Goal: Transaction & Acquisition: Book appointment/travel/reservation

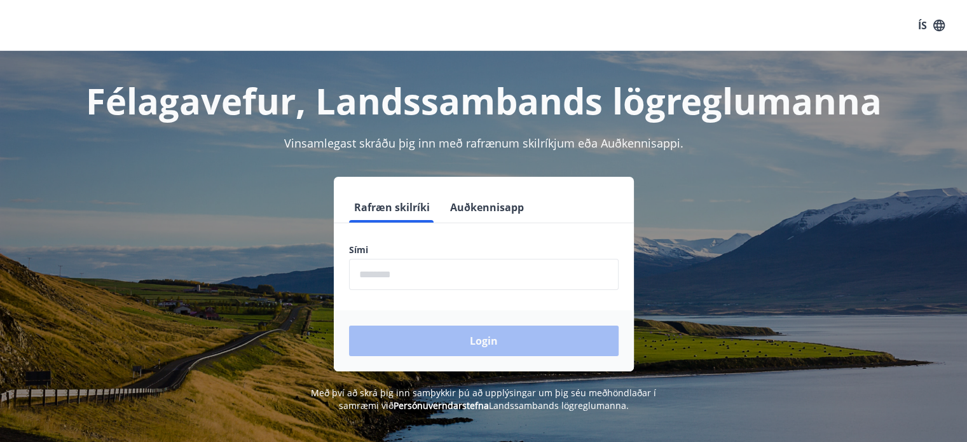
click at [416, 274] on input "phone" at bounding box center [483, 274] width 269 height 31
type input "********"
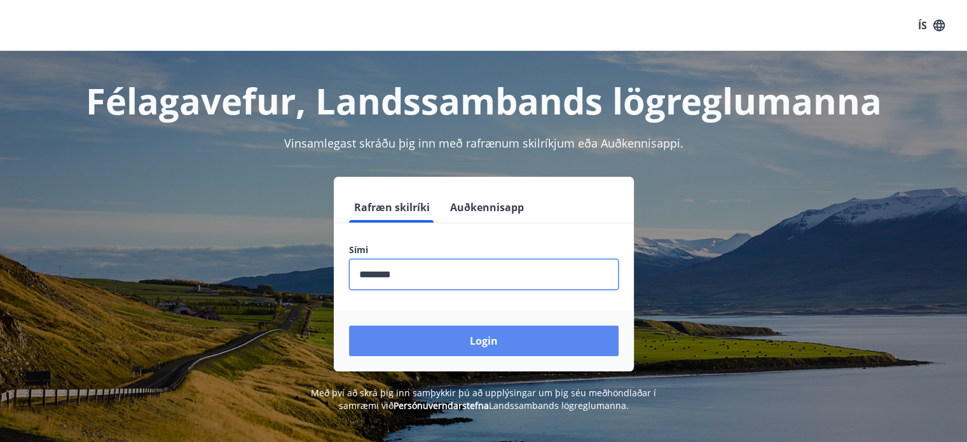
click at [477, 345] on button "Login" at bounding box center [483, 340] width 269 height 31
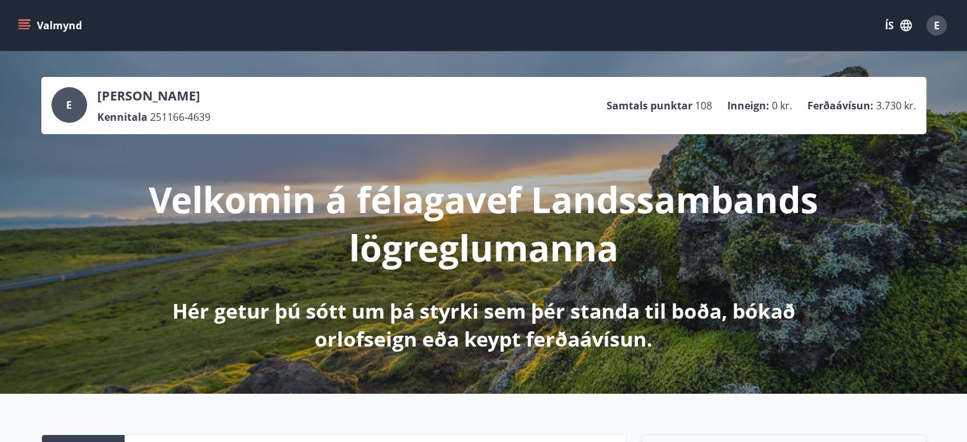
click at [23, 22] on icon "menu" at bounding box center [23, 22] width 11 height 1
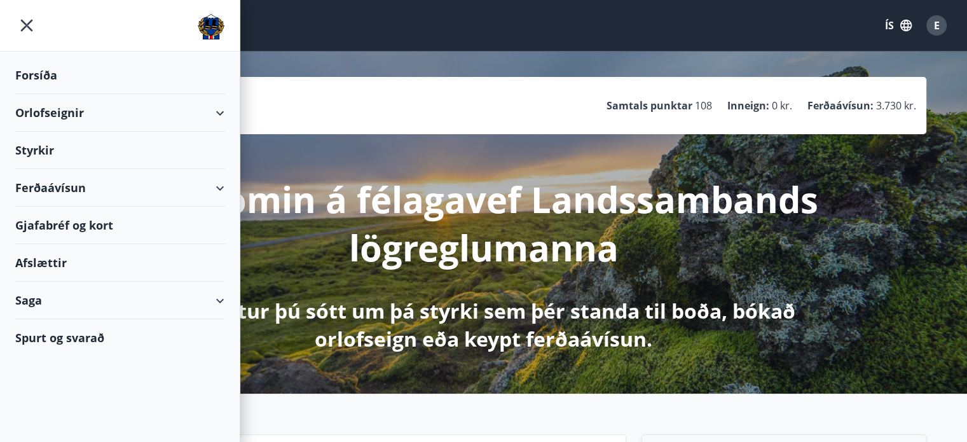
click at [74, 335] on div "Spurt og svarað" at bounding box center [119, 337] width 209 height 37
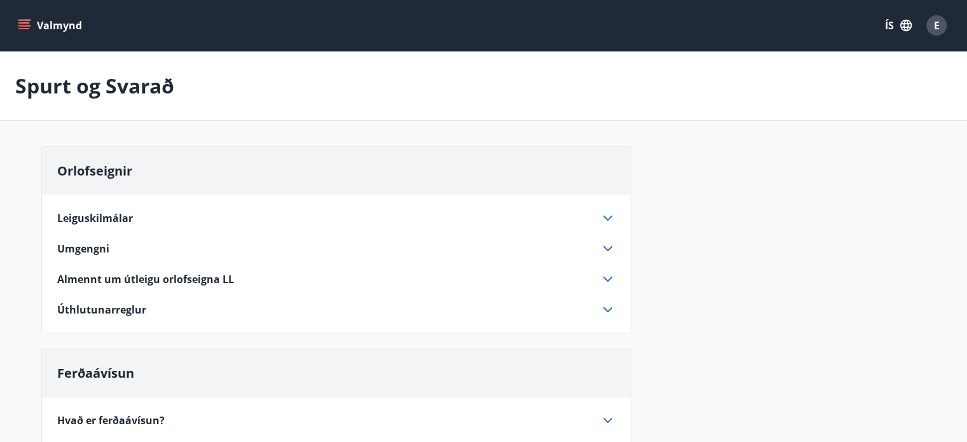
click at [29, 24] on icon "menu" at bounding box center [24, 25] width 13 height 13
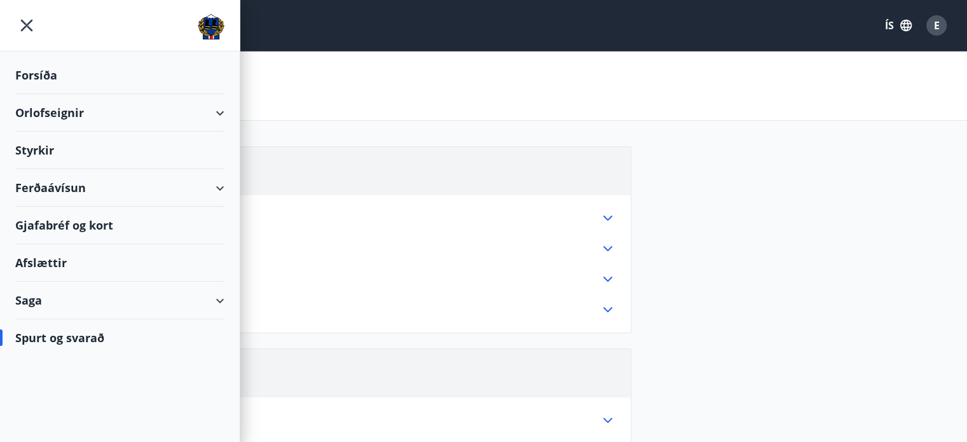
click at [50, 109] on div "Orlofseignir" at bounding box center [119, 112] width 209 height 37
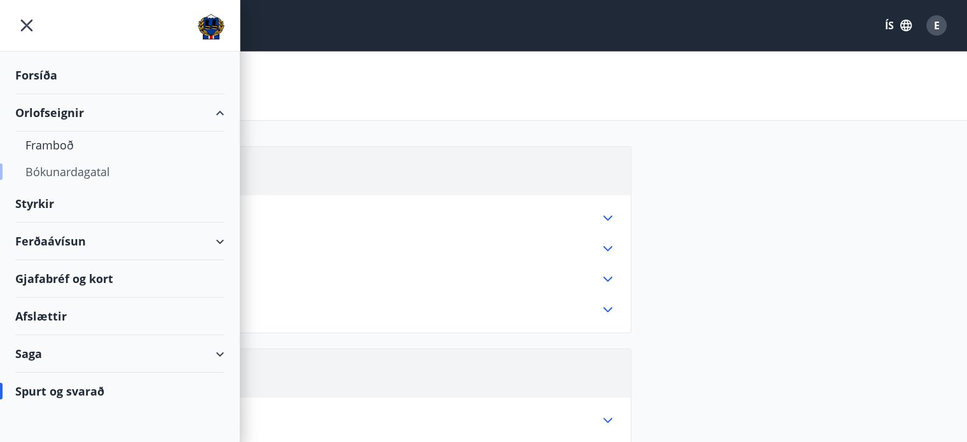
click at [62, 172] on div "Bókunardagatal" at bounding box center [119, 171] width 189 height 27
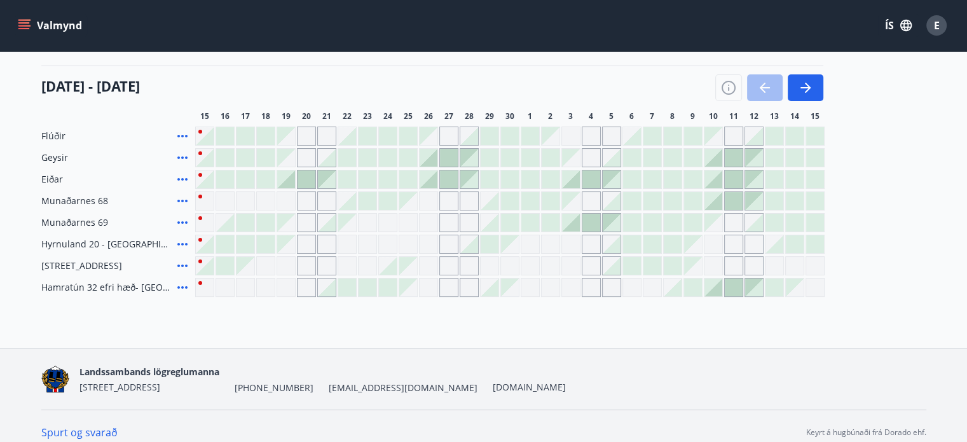
scroll to position [153, 0]
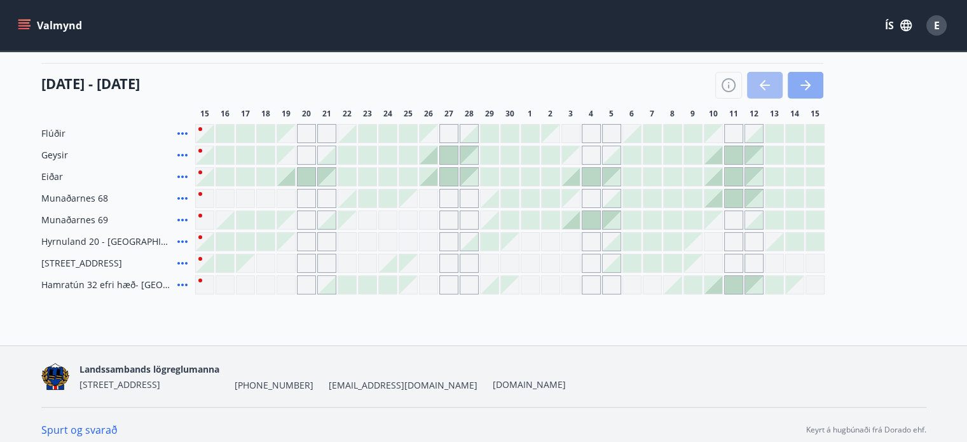
click at [807, 85] on icon "button" at bounding box center [805, 85] width 10 height 1
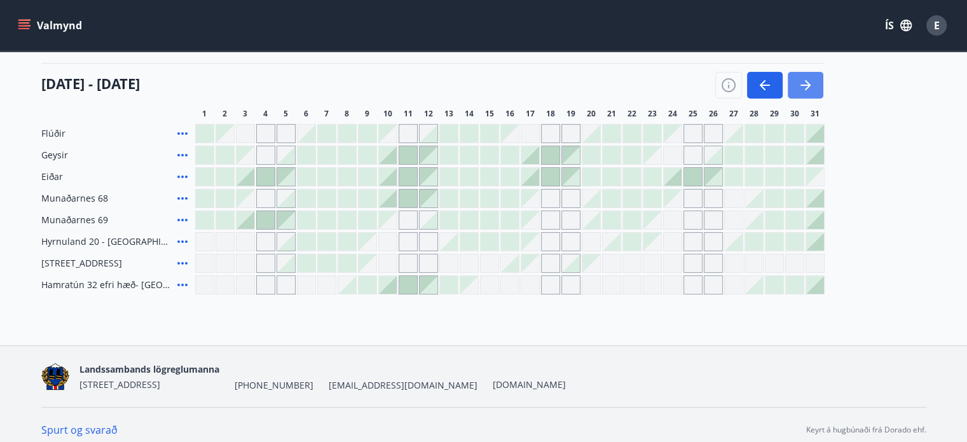
click at [807, 83] on icon "button" at bounding box center [808, 85] width 6 height 10
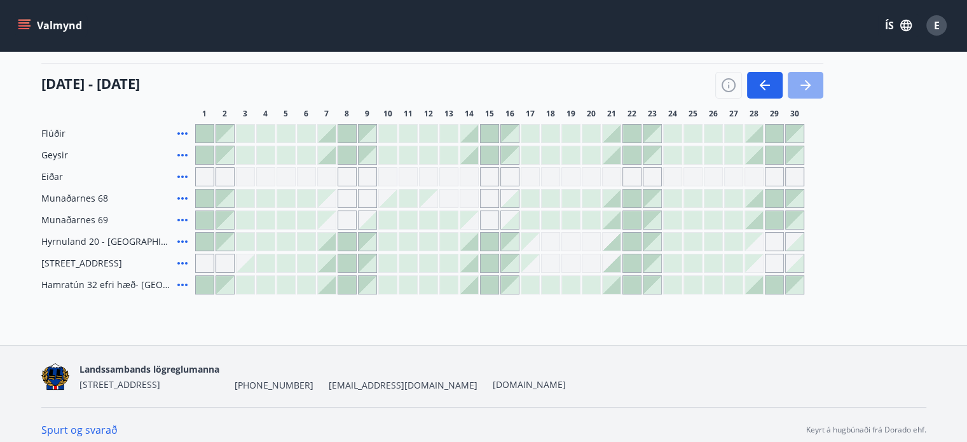
click at [807, 83] on icon "button" at bounding box center [808, 85] width 6 height 10
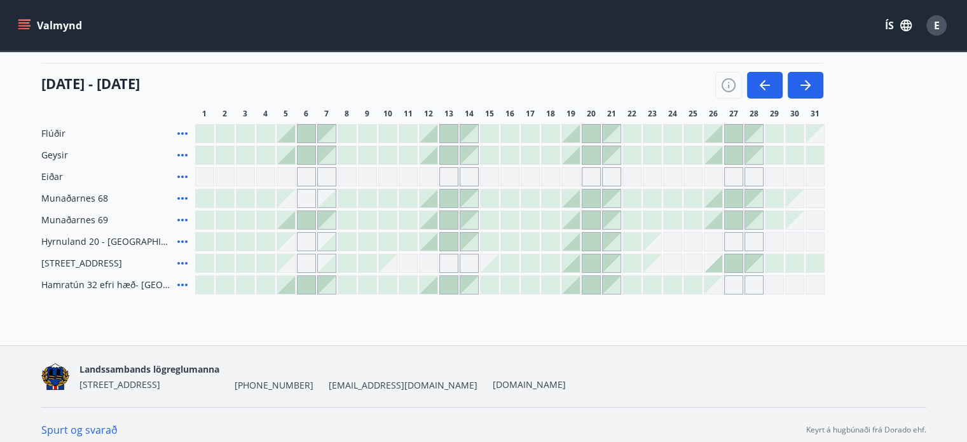
click at [10, 77] on main "Bókunardagatal Svæði Allt Dagsetningar Veldu tímabil Svefnstæði +1 [DATE] - [DA…" at bounding box center [483, 96] width 967 height 396
click at [768, 85] on icon "button" at bounding box center [764, 85] width 10 height 1
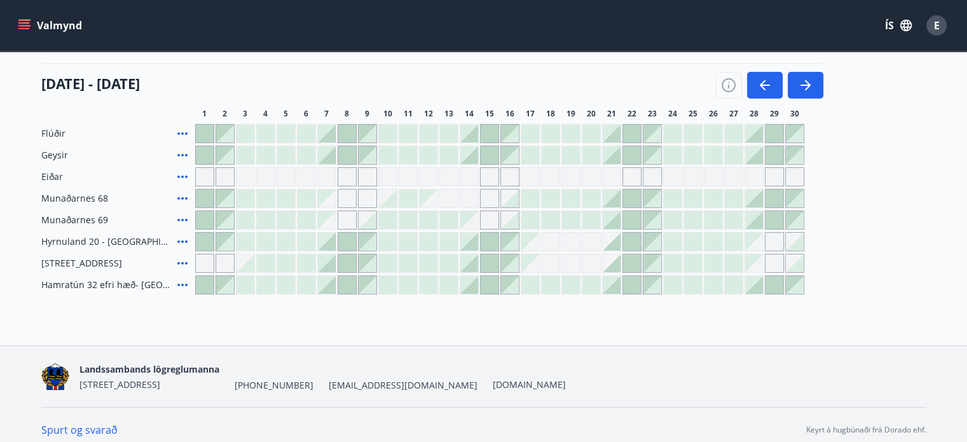
click at [879, 147] on div "Flúðir Geysir Eiðar Munaðarnes 68 Munaðarnes 69 [GEOGRAPHIC_DATA] 20 - [GEOGRAP…" at bounding box center [483, 209] width 885 height 170
click at [29, 20] on icon "menu" at bounding box center [25, 20] width 14 height 1
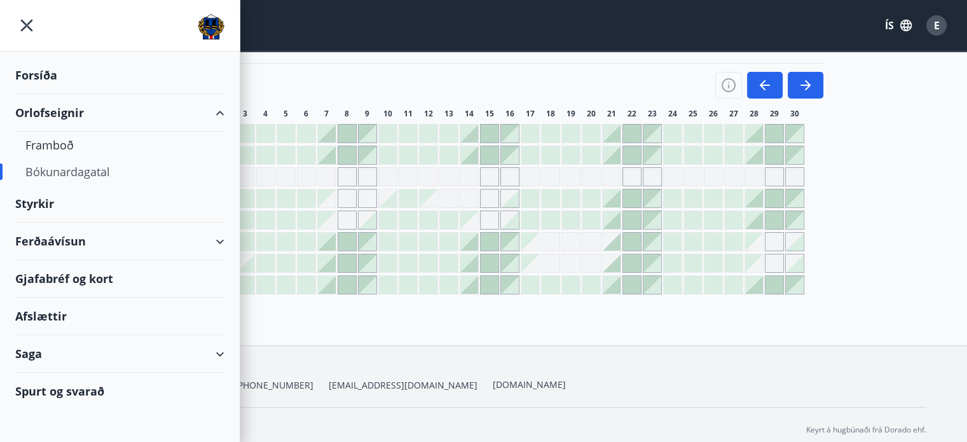
click at [67, 313] on div "Afslættir" at bounding box center [119, 315] width 209 height 37
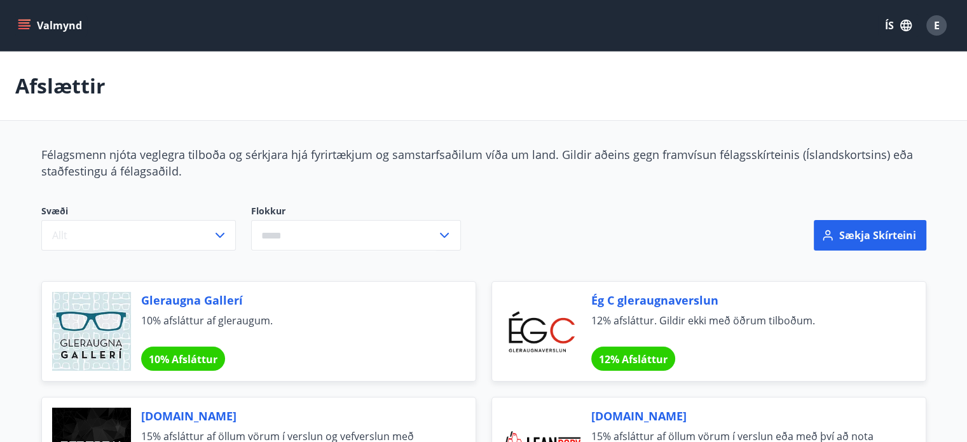
click at [283, 229] on input "text" at bounding box center [344, 235] width 186 height 31
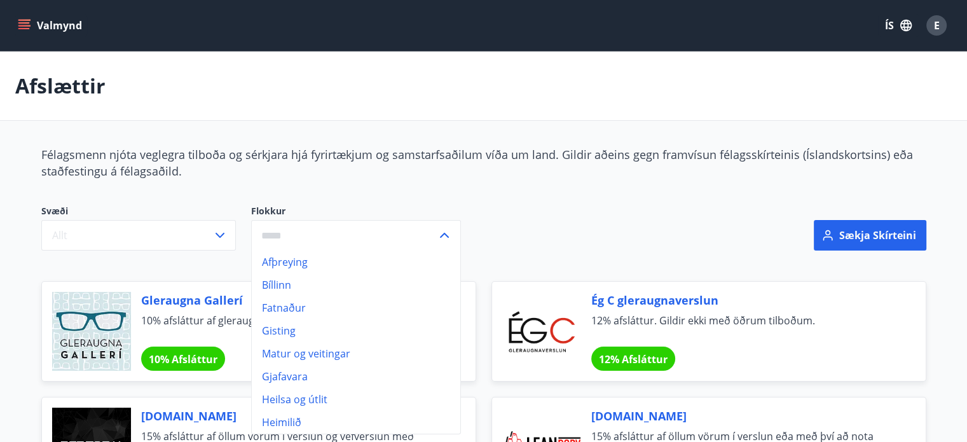
click at [301, 262] on li "Afþreying" at bounding box center [356, 261] width 208 height 23
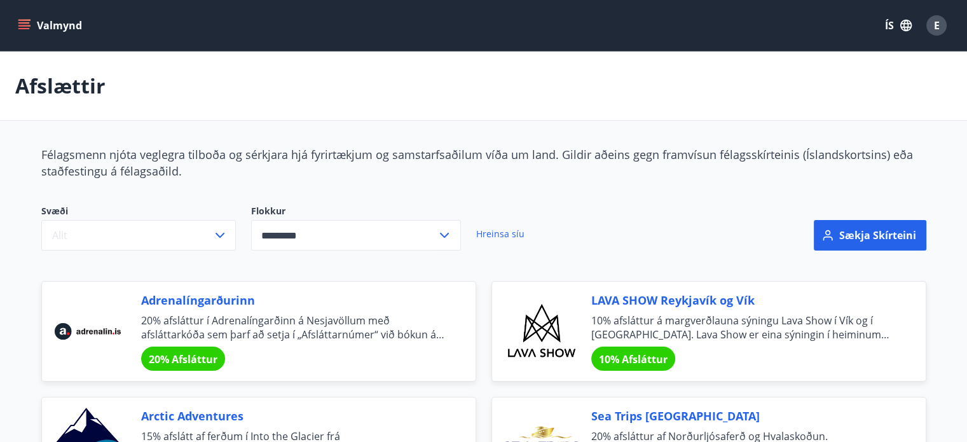
type input "*********"
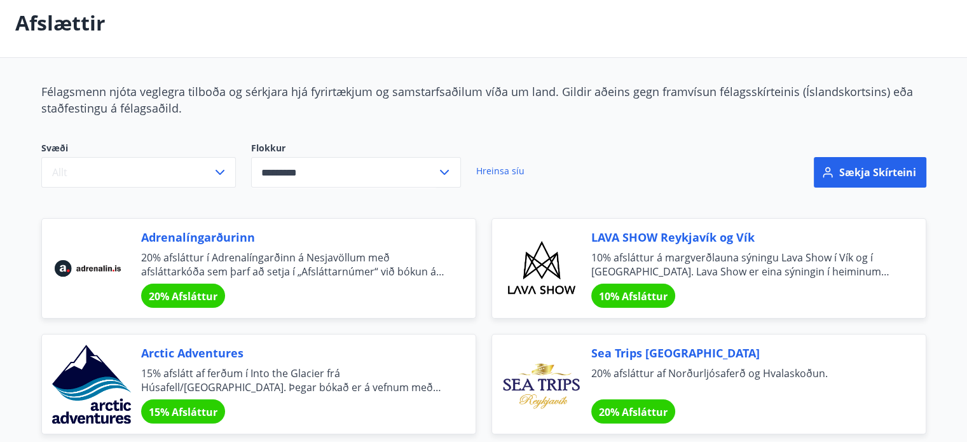
scroll to position [178, 0]
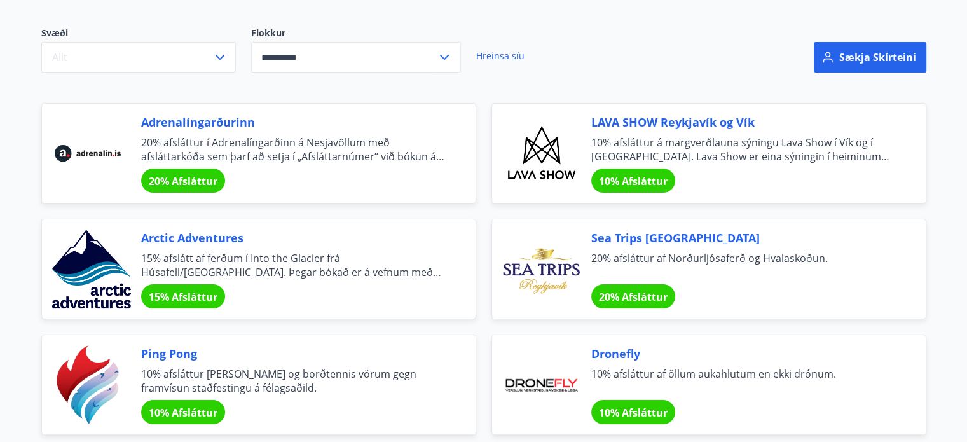
click at [306, 16] on div "Svæði Allt Flokkur ********* ​ Hreinsa síu" at bounding box center [326, 57] width 600 height 92
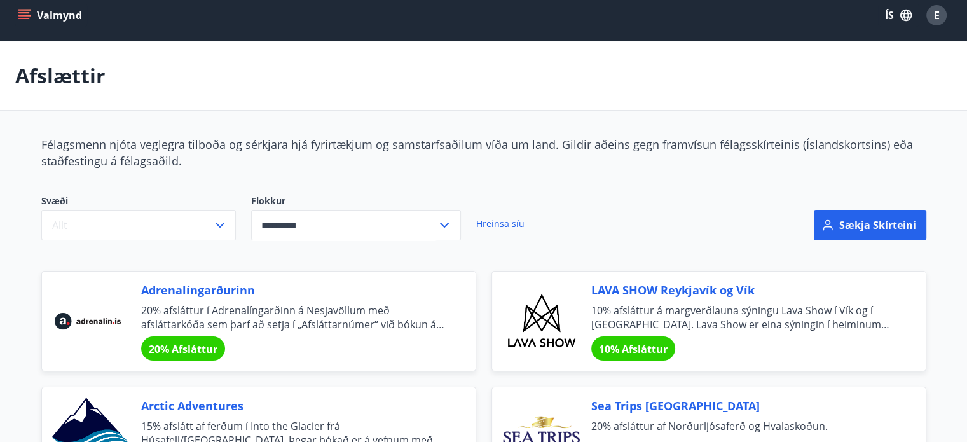
scroll to position [0, 0]
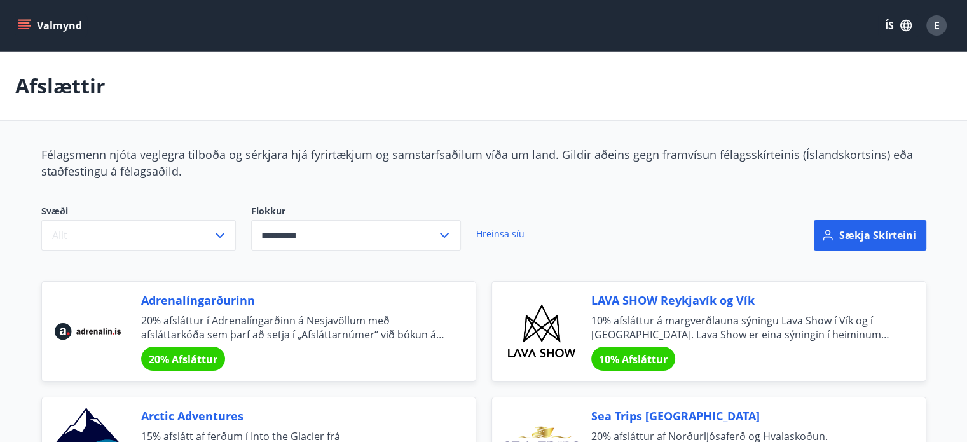
click at [336, 93] on div "Afslættir" at bounding box center [483, 85] width 967 height 69
click at [405, 94] on div "Afslættir" at bounding box center [483, 85] width 967 height 69
click at [405, 92] on div "Afslættir" at bounding box center [483, 85] width 967 height 69
click at [24, 25] on icon "menu" at bounding box center [25, 25] width 14 height 1
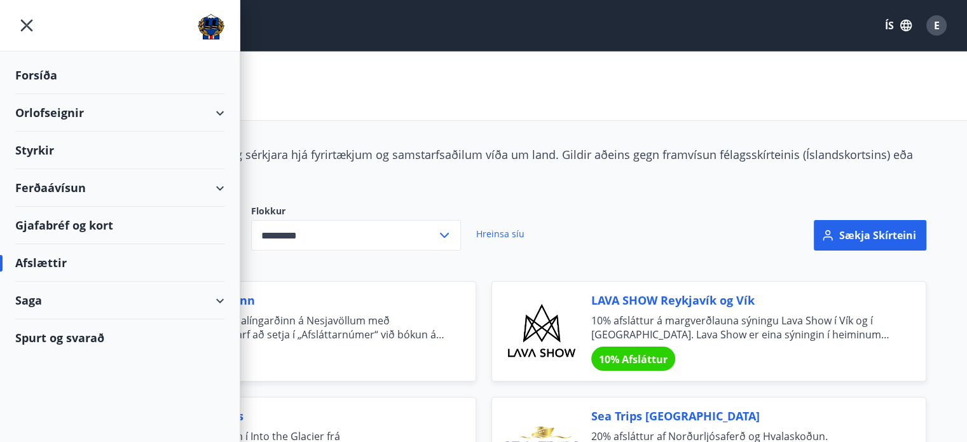
click at [220, 114] on div "Orlofseignir" at bounding box center [119, 112] width 209 height 37
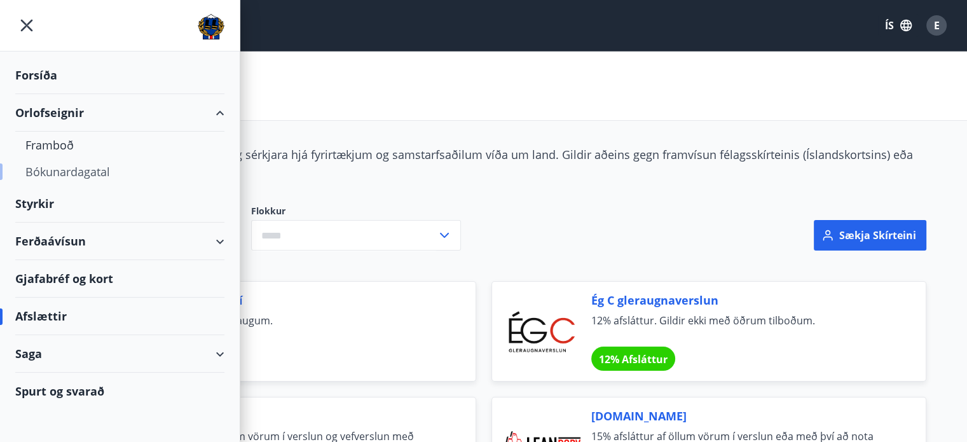
click at [84, 167] on div "Bókunardagatal" at bounding box center [119, 171] width 189 height 27
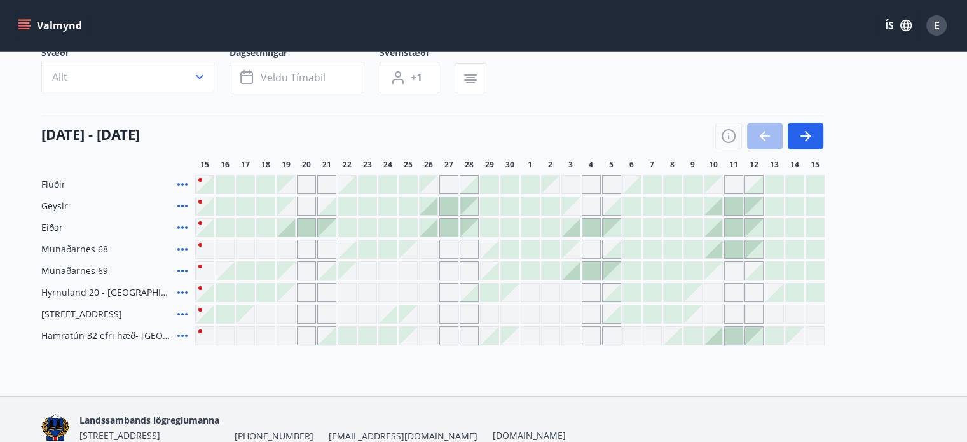
scroll to position [62, 0]
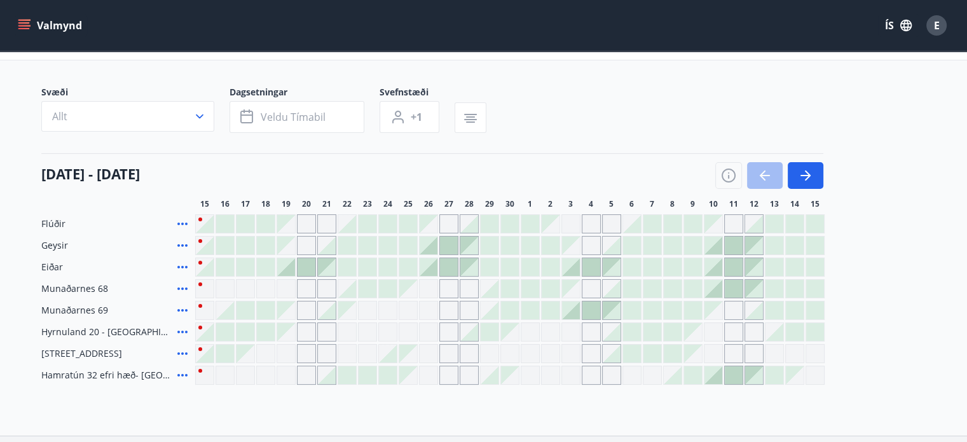
click at [23, 30] on icon "menu" at bounding box center [24, 25] width 13 height 13
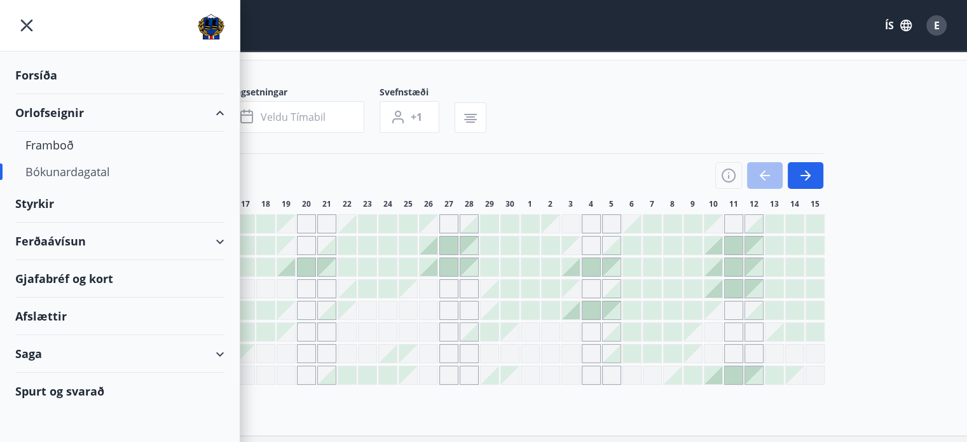
click at [51, 243] on div "Ferðaávísun" at bounding box center [119, 240] width 209 height 37
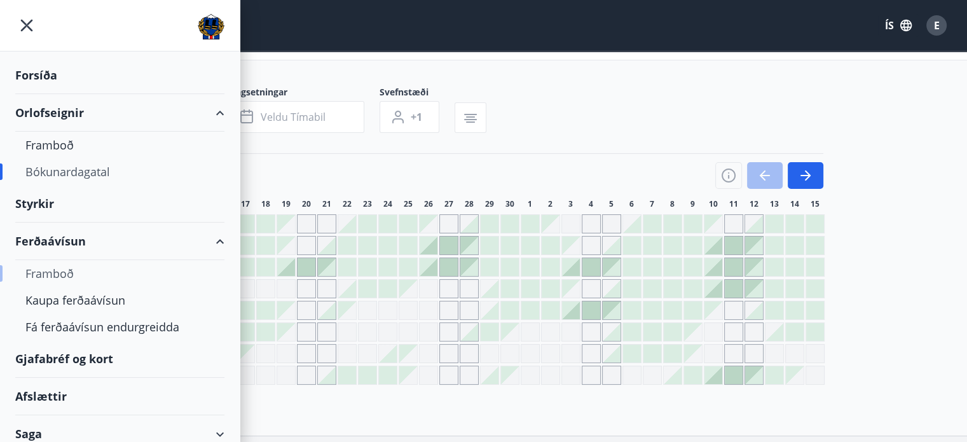
click at [56, 269] on div "Framboð" at bounding box center [119, 273] width 189 height 27
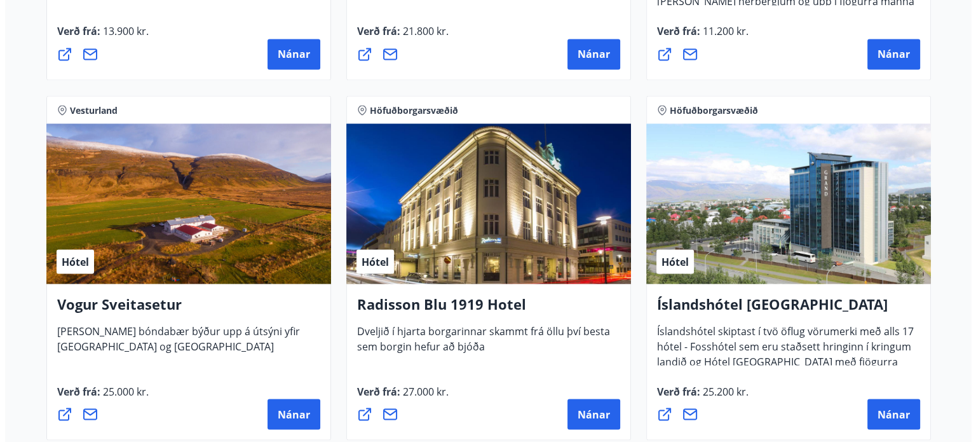
scroll to position [2364, 0]
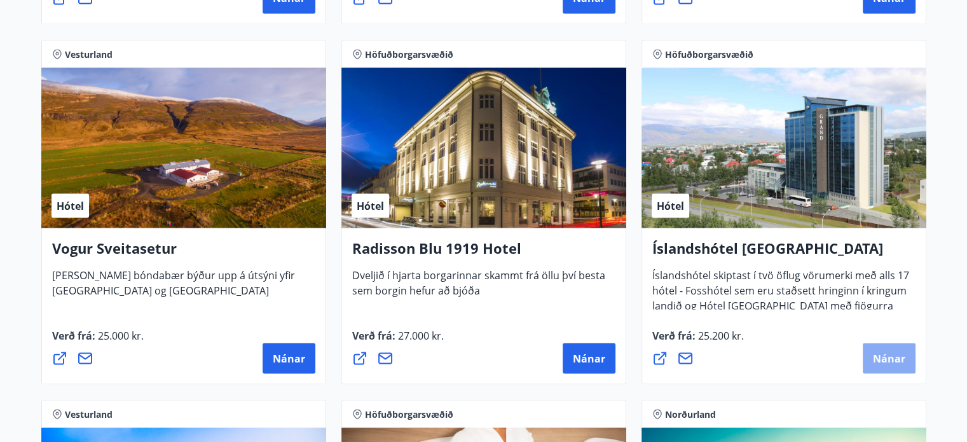
click at [883, 358] on span "Nánar" at bounding box center [889, 358] width 32 height 14
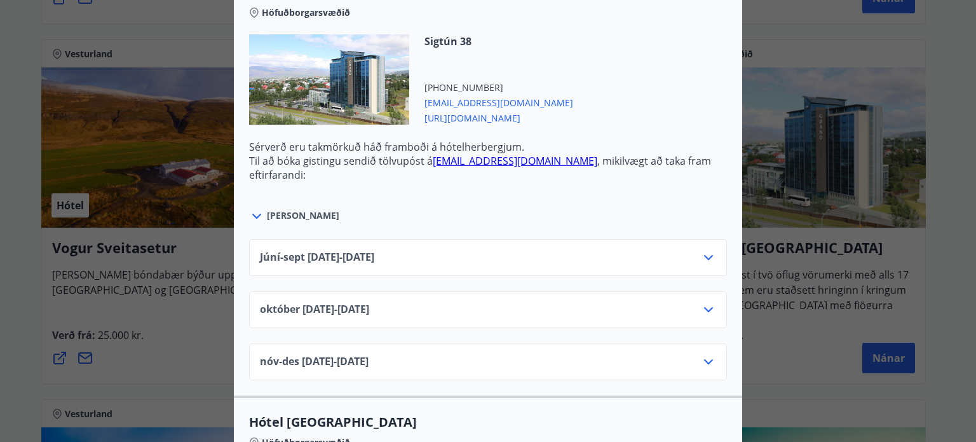
scroll to position [508, 0]
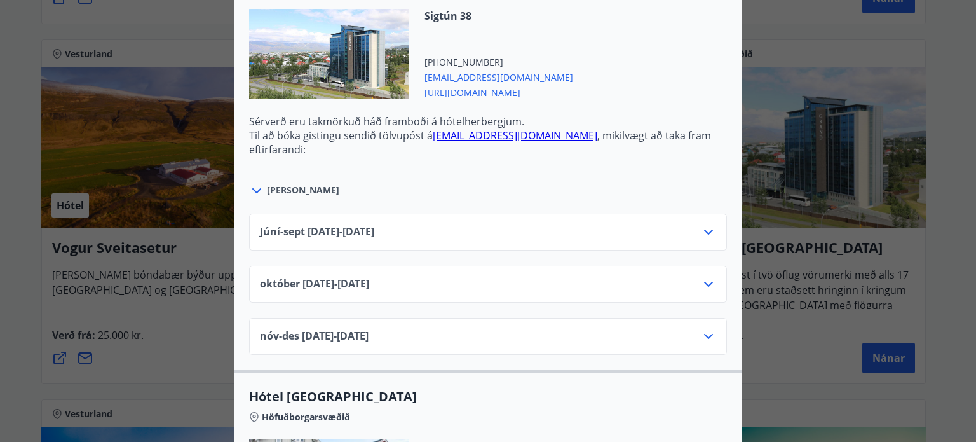
click at [705, 334] on icon at bounding box center [708, 336] width 15 height 15
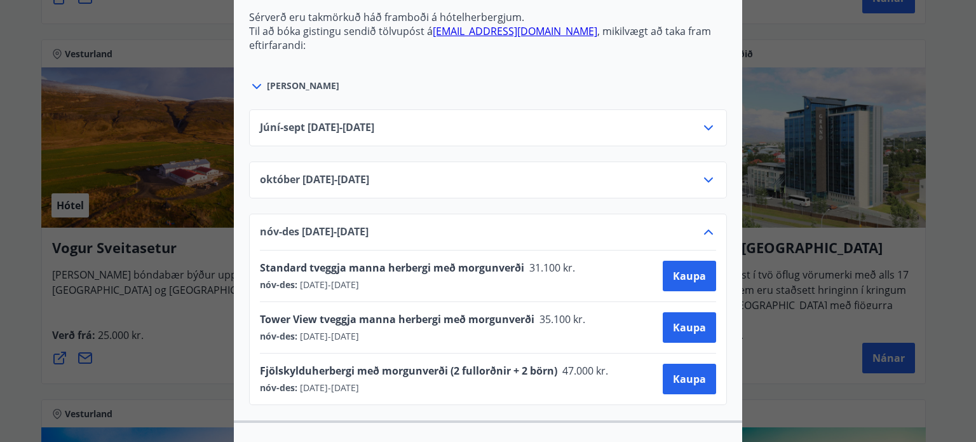
scroll to position [559, 0]
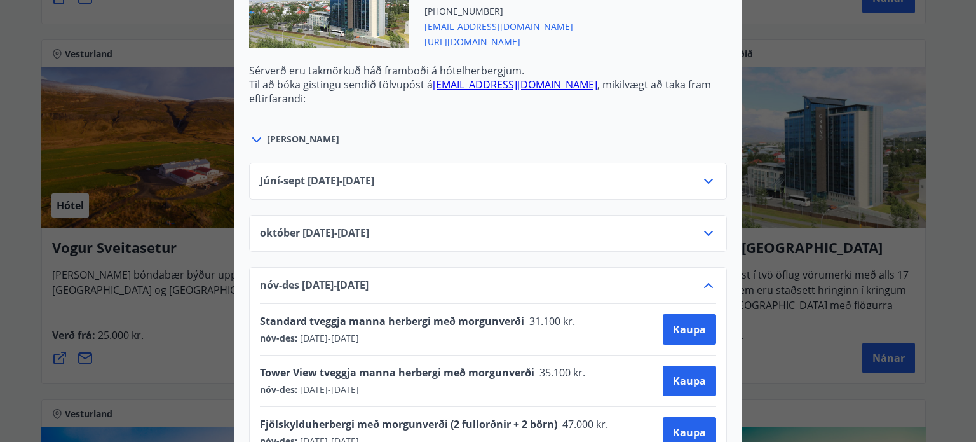
click at [702, 183] on icon at bounding box center [708, 181] width 15 height 15
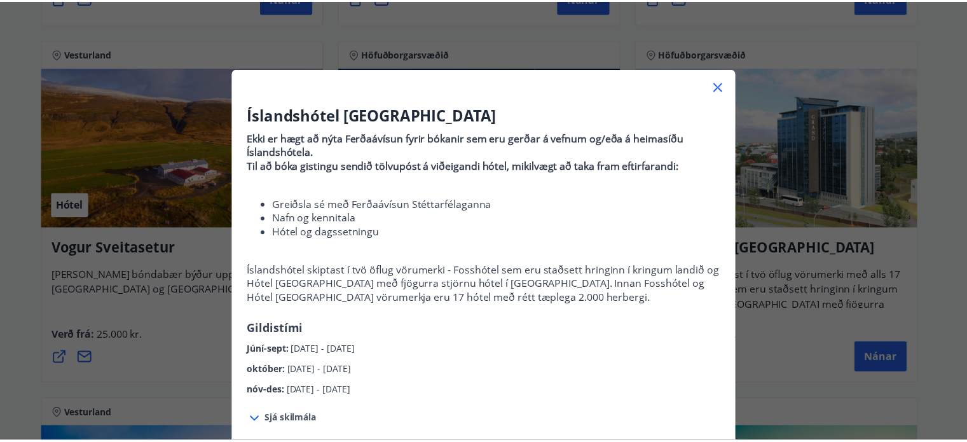
scroll to position [0, 0]
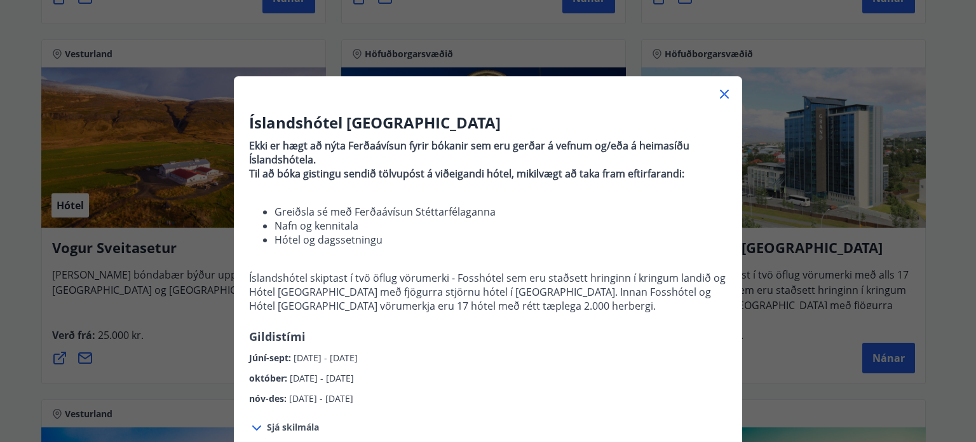
click at [720, 91] on icon at bounding box center [724, 93] width 15 height 15
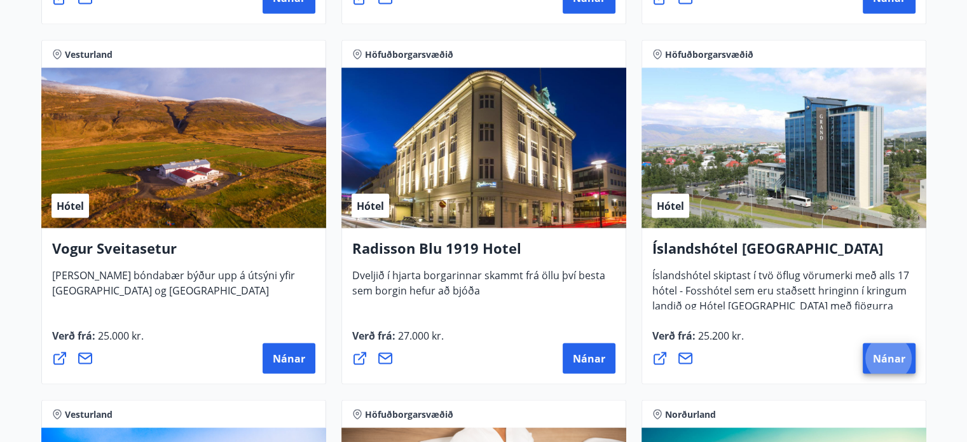
scroll to position [2441, 0]
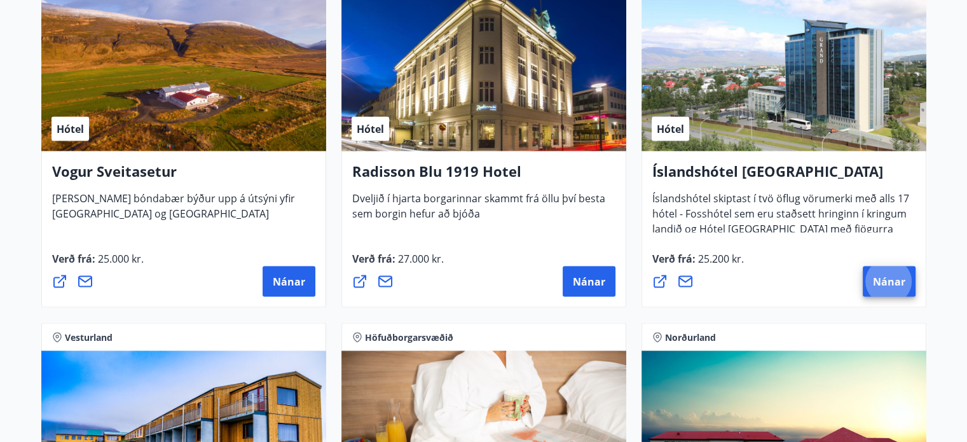
click at [330, 196] on div "Vesturland Hótel Vogur Sveitasetur Þessi breytti bóndabær býður upp á útsýni yf…" at bounding box center [184, 136] width 300 height 360
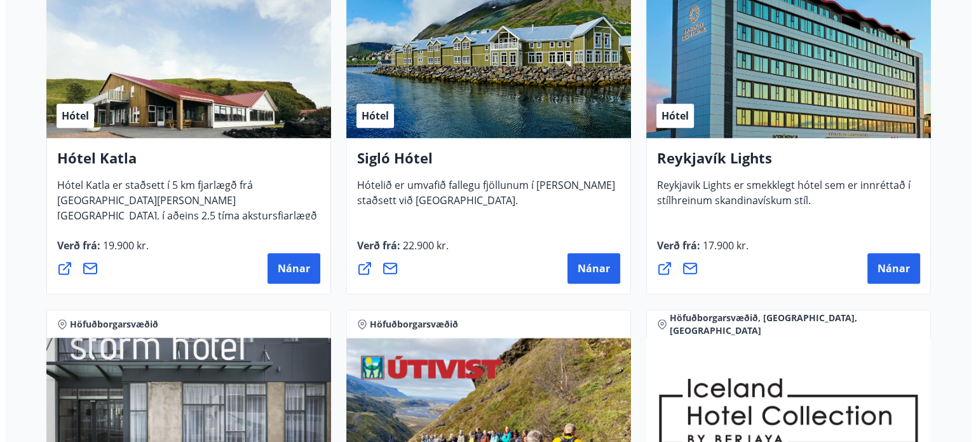
scroll to position [1033, 0]
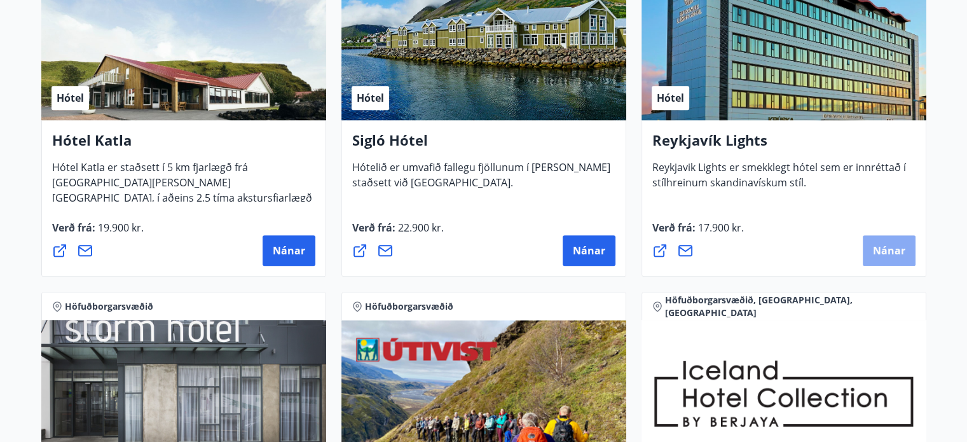
click at [905, 247] on button "Nánar" at bounding box center [888, 250] width 53 height 31
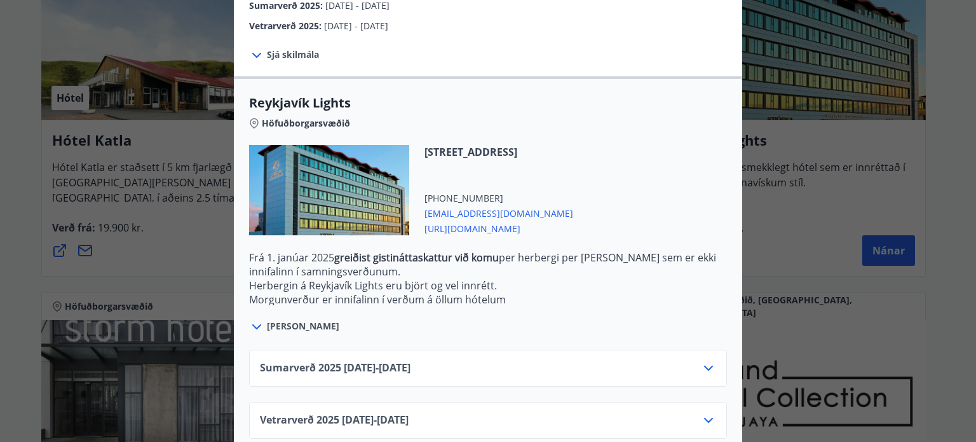
scroll to position [358, 0]
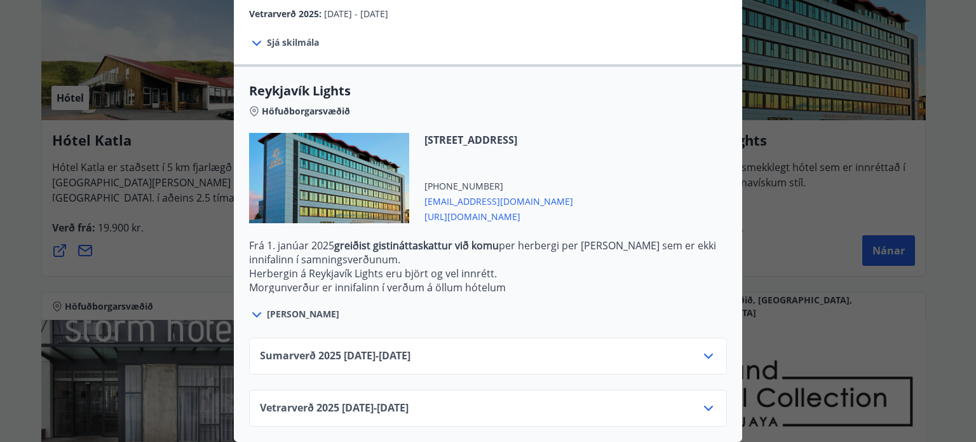
click at [701, 401] on icon at bounding box center [708, 407] width 15 height 15
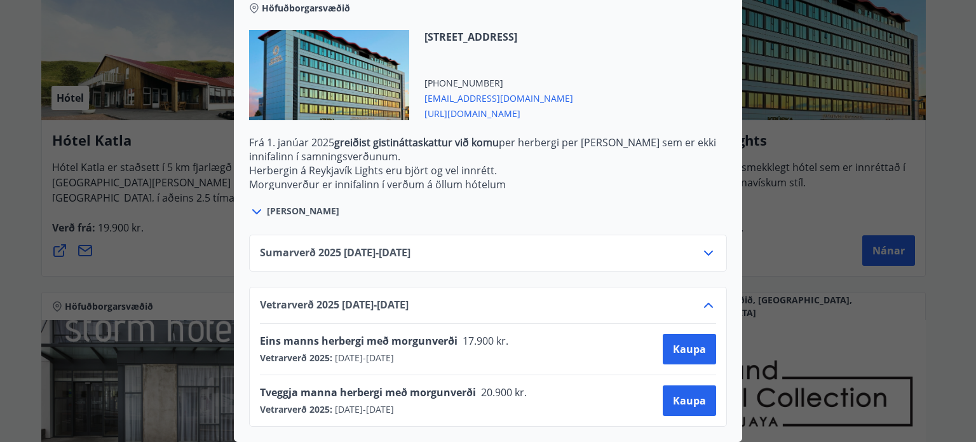
scroll to position [461, 0]
click at [707, 250] on icon at bounding box center [708, 252] width 9 height 5
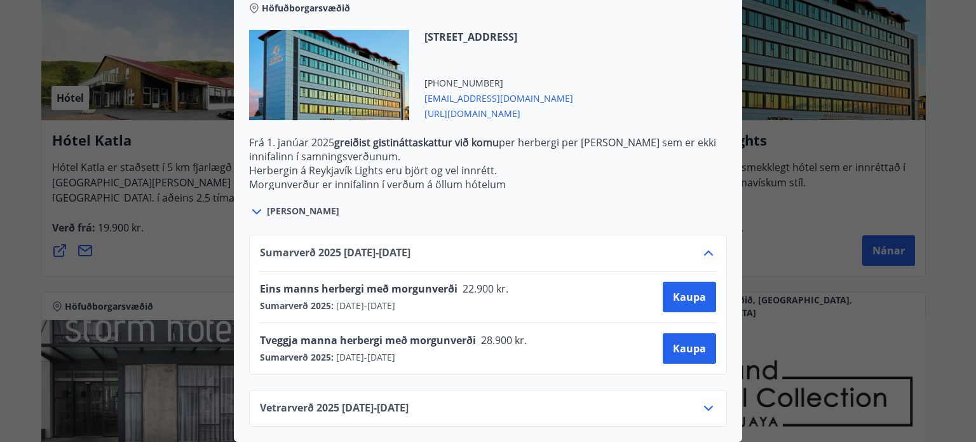
click at [549, 190] on div "[PERSON_NAME]" at bounding box center [488, 204] width 478 height 29
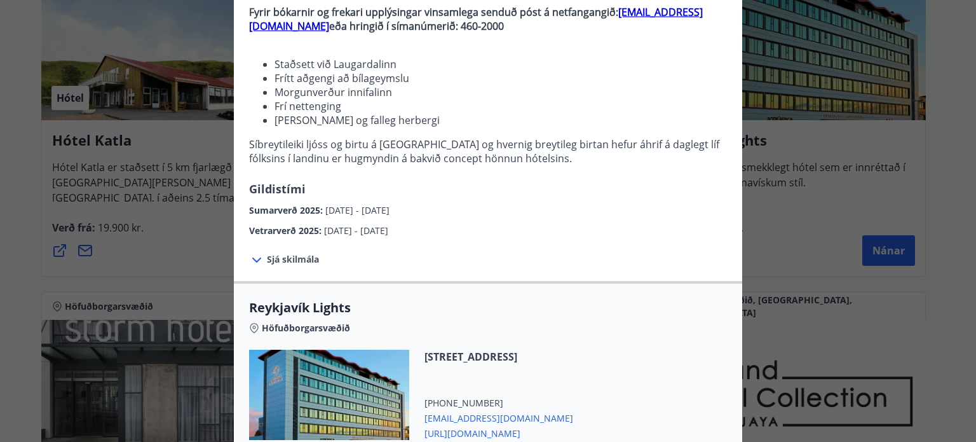
scroll to position [0, 0]
